Goal: Navigation & Orientation: Find specific page/section

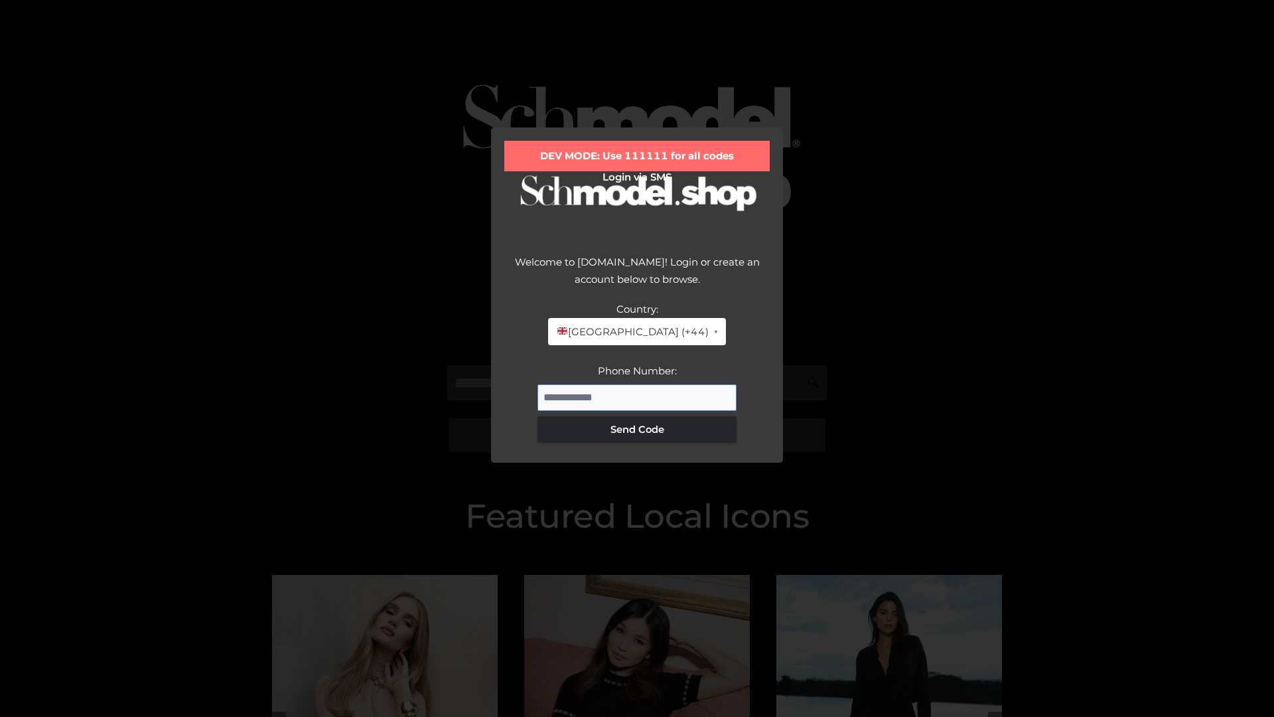
click at [637, 397] on input "Phone Number:" at bounding box center [636, 397] width 199 height 27
type input "**********"
click at [637, 429] on button "Send Code" at bounding box center [636, 429] width 199 height 27
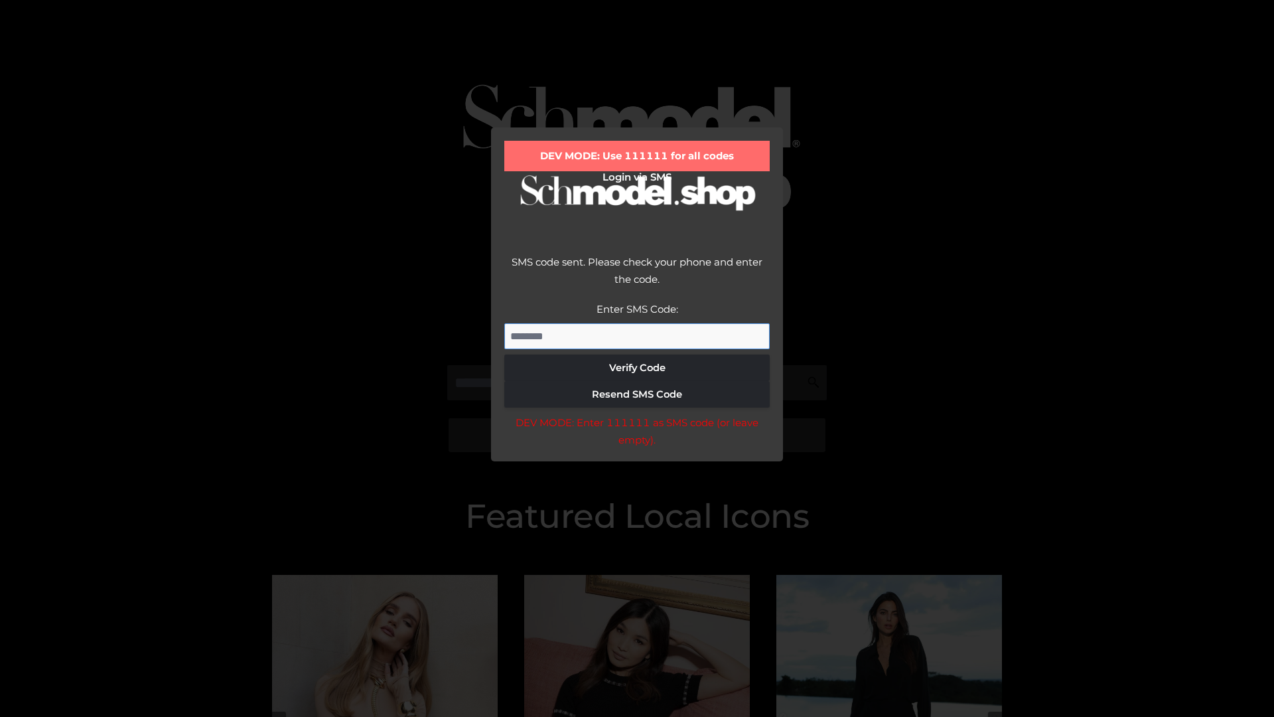
click at [637, 336] on input "Enter SMS Code:" at bounding box center [636, 336] width 265 height 27
type input "******"
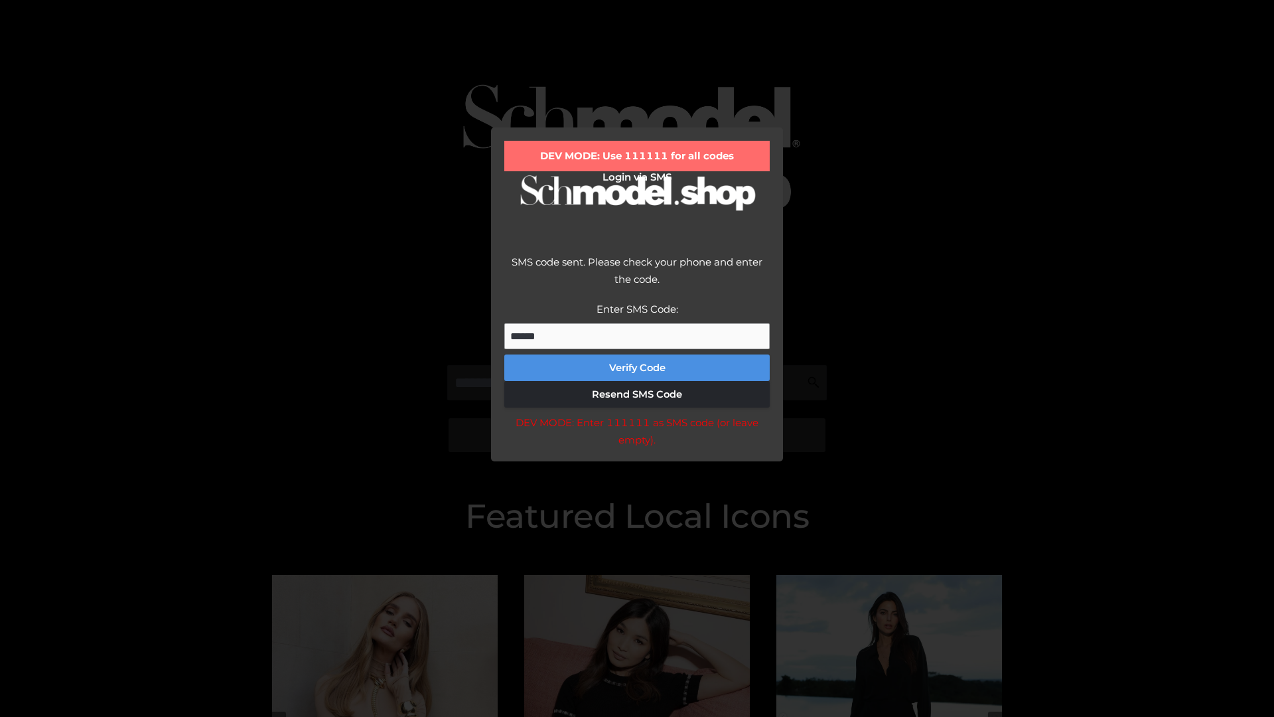
click at [637, 368] on button "Verify Code" at bounding box center [636, 367] width 265 height 27
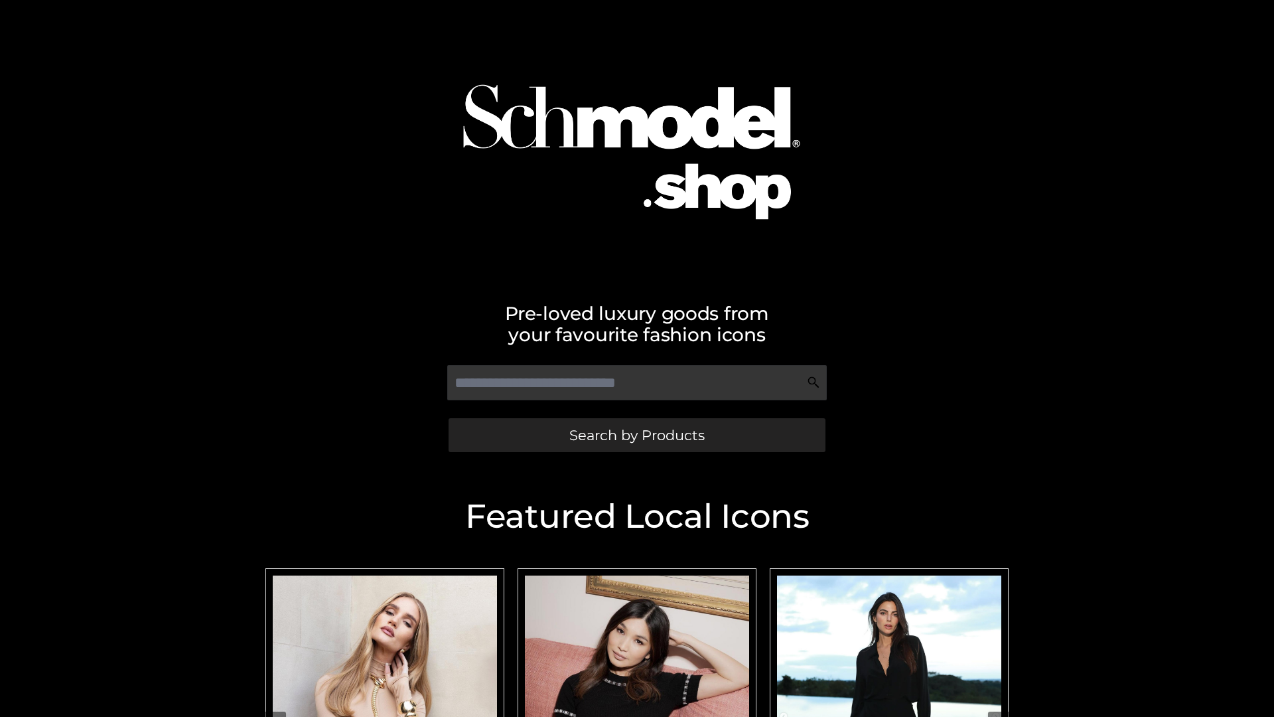
click at [636, 435] on span "Search by Products" at bounding box center [636, 435] width 135 height 14
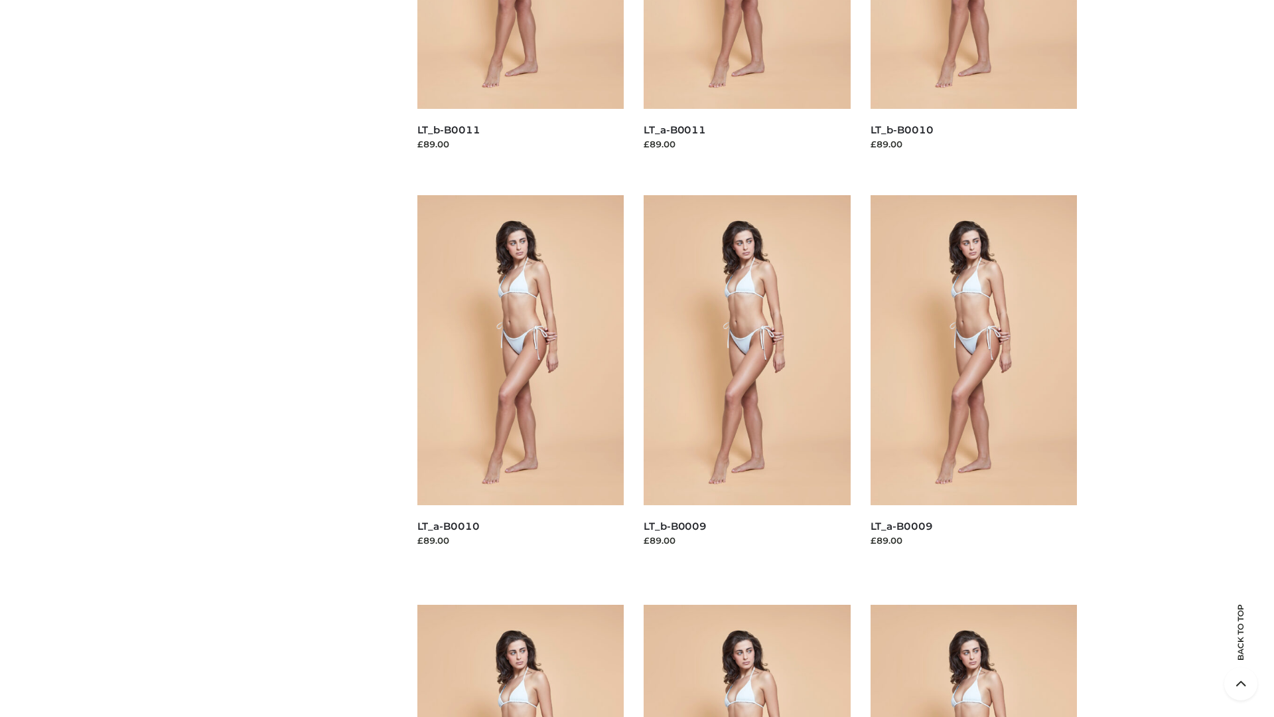
scroll to position [3498, 0]
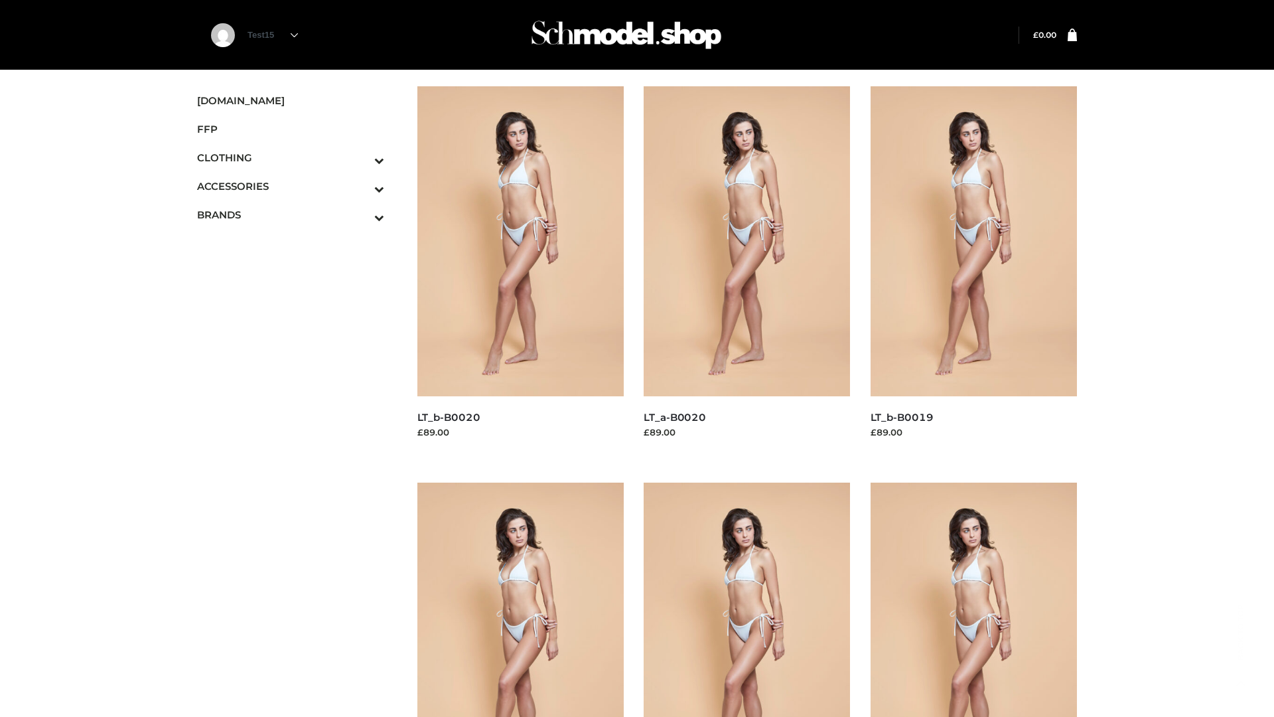
scroll to position [1080, 0]
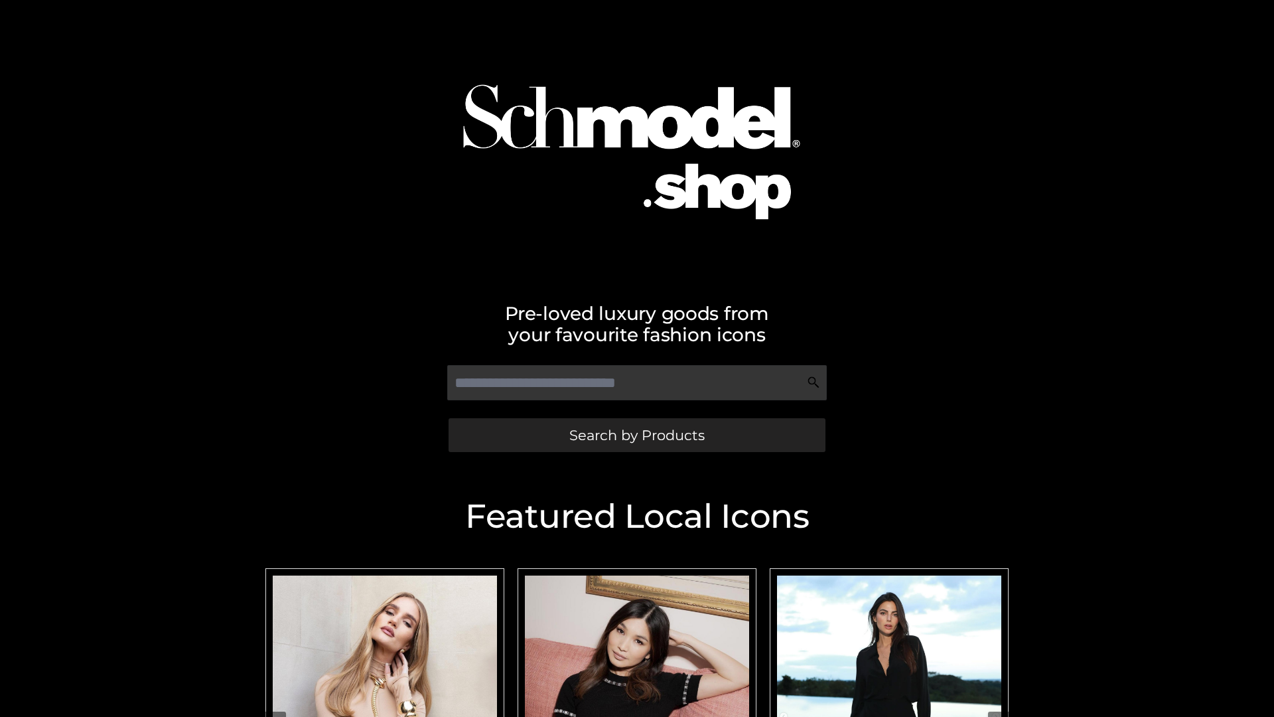
click at [636, 435] on span "Search by Products" at bounding box center [636, 435] width 135 height 14
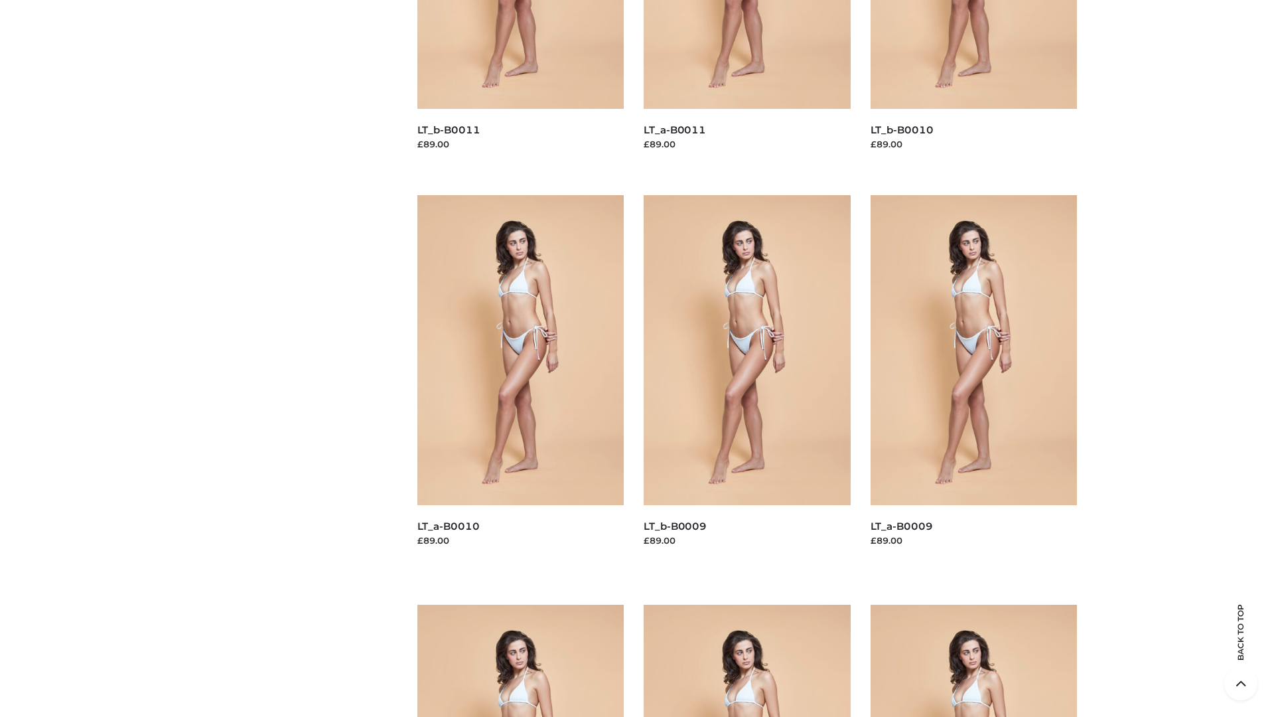
scroll to position [3498, 0]
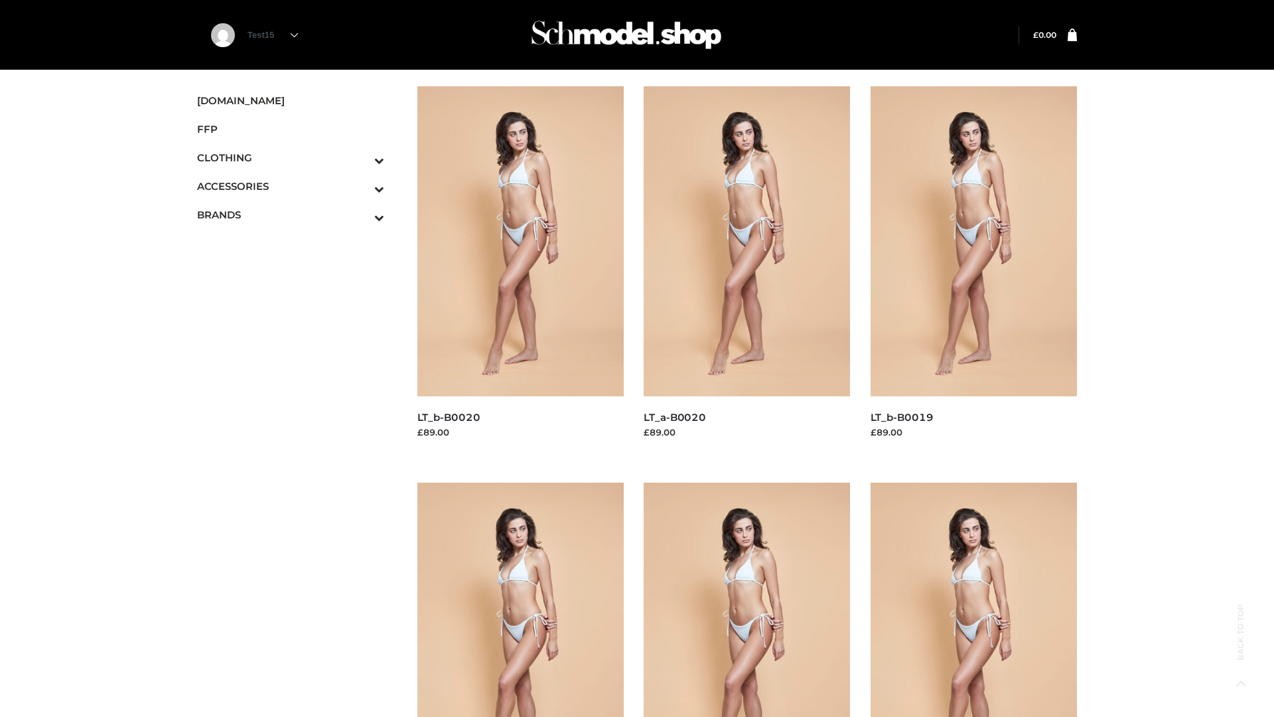
scroll to position [1080, 0]
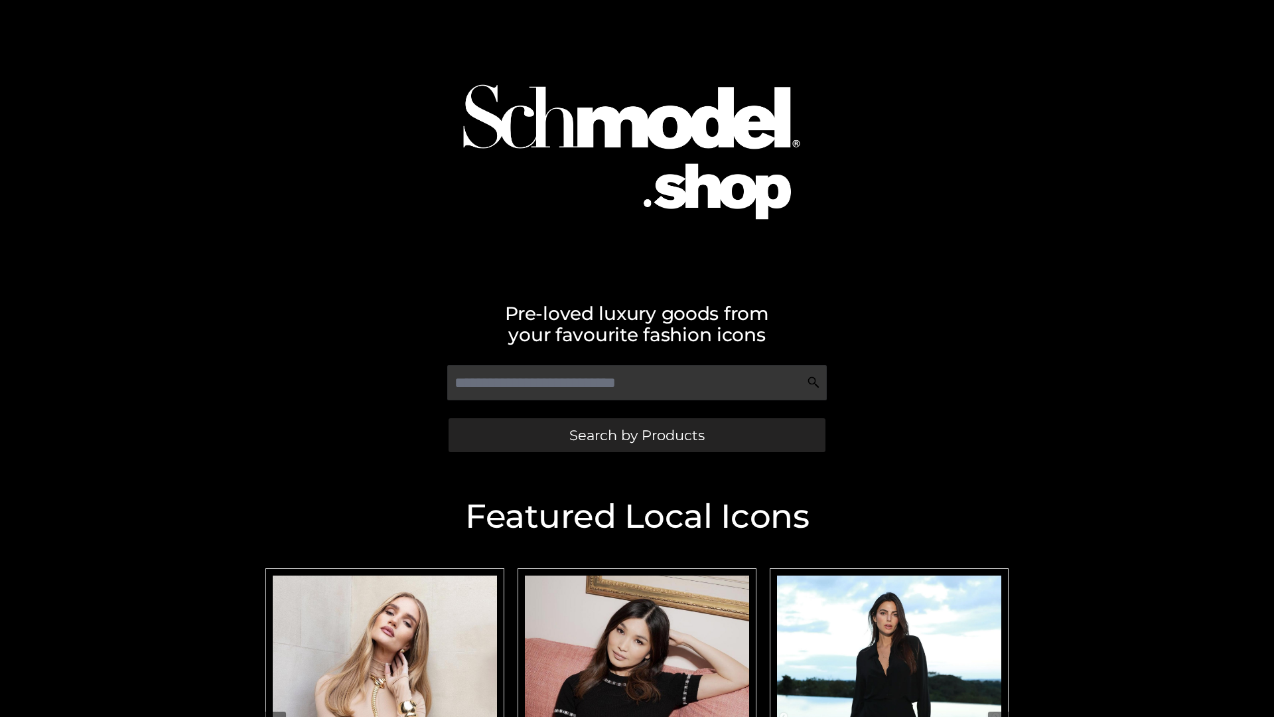
click at [636, 435] on span "Search by Products" at bounding box center [636, 435] width 135 height 14
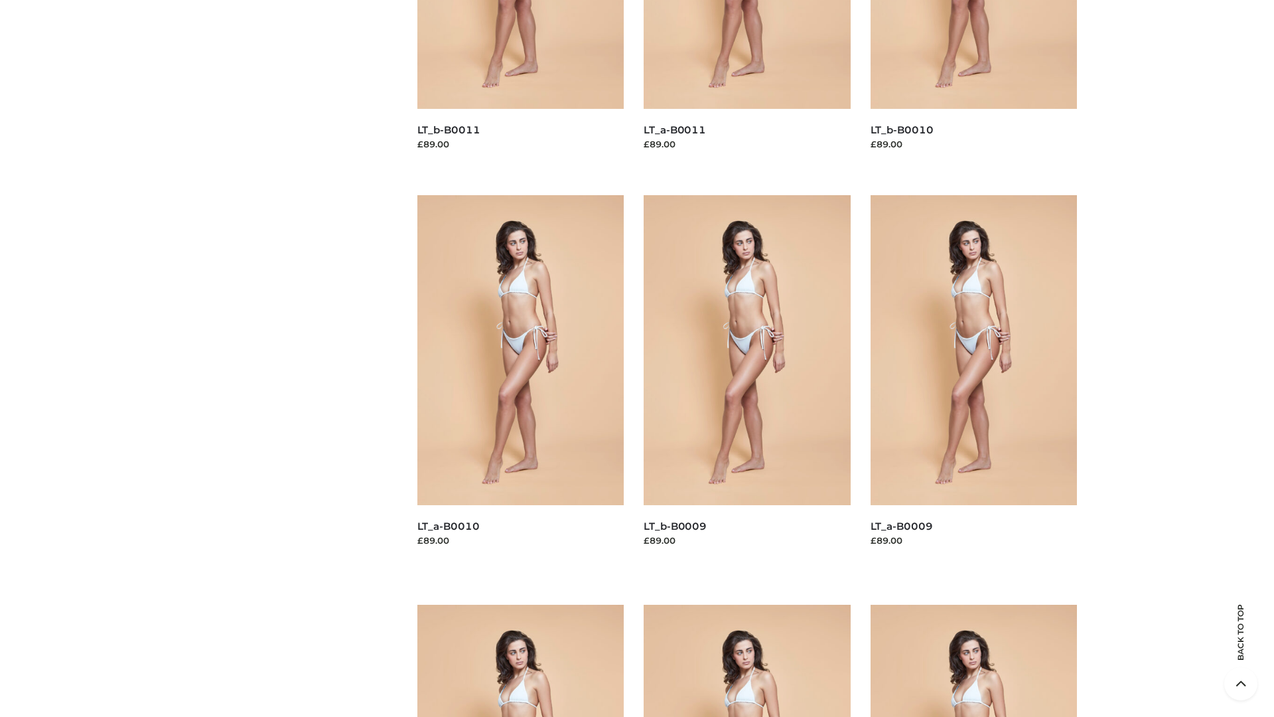
scroll to position [3498, 0]
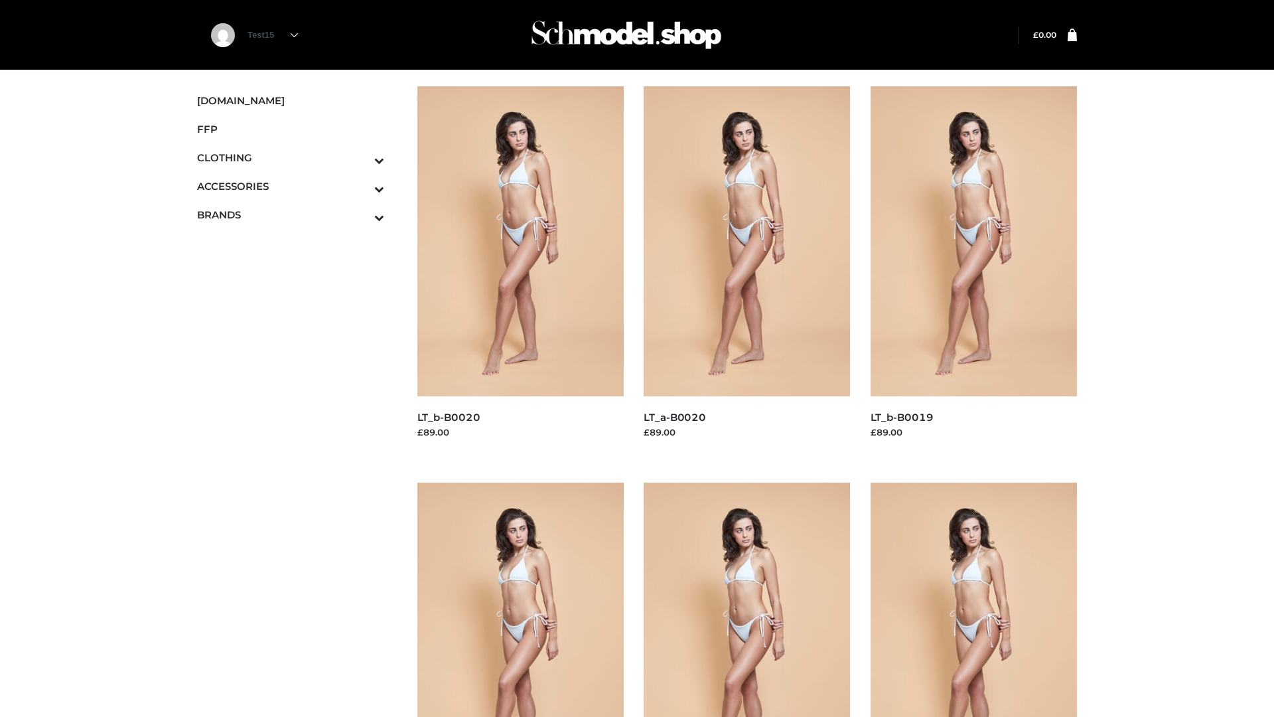
scroll to position [1080, 0]
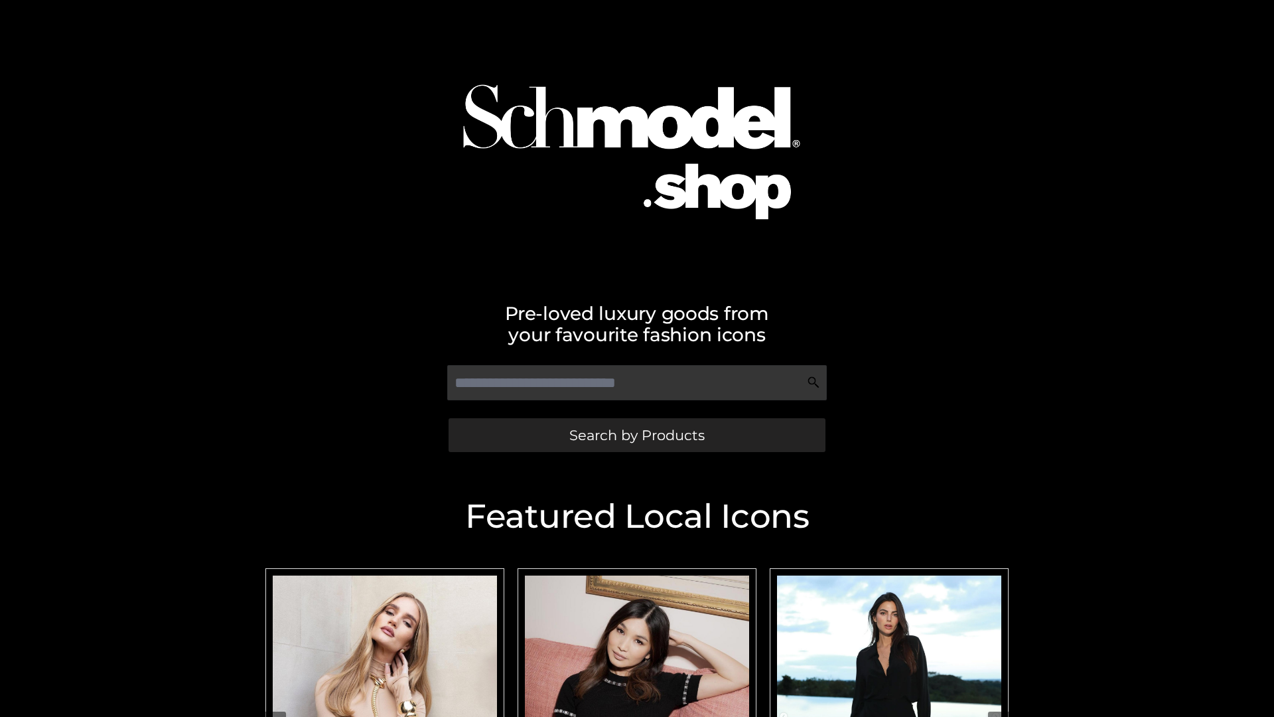
click at [636, 435] on span "Search by Products" at bounding box center [636, 435] width 135 height 14
